Goal: Check status: Check status

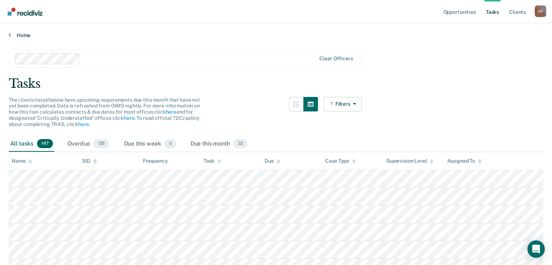
click at [20, 33] on link "Home" at bounding box center [276, 35] width 534 height 7
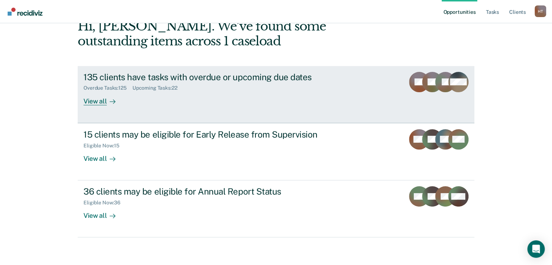
scroll to position [44, 0]
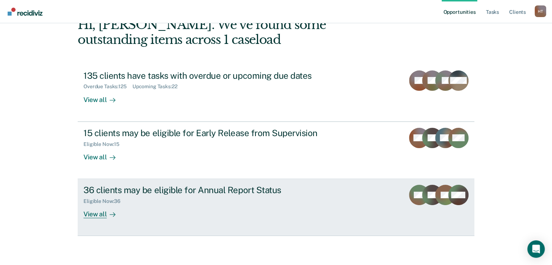
click at [243, 202] on div "Eligible Now : 36" at bounding box center [210, 199] width 255 height 9
